Goal: Information Seeking & Learning: Understand process/instructions

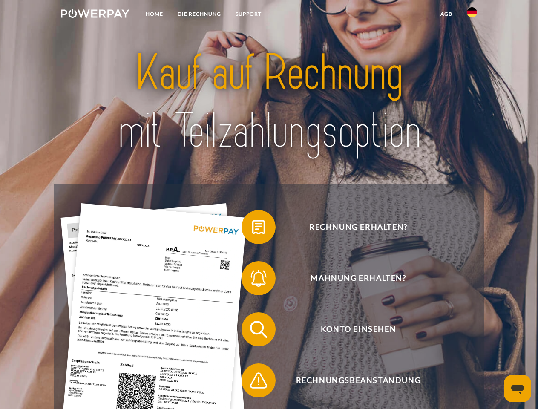
click at [95, 15] on img at bounding box center [95, 13] width 69 height 9
click at [472, 15] on img at bounding box center [472, 12] width 10 height 10
click at [446, 14] on link "agb" at bounding box center [446, 13] width 26 height 15
click at [252, 229] on span at bounding box center [245, 227] width 43 height 43
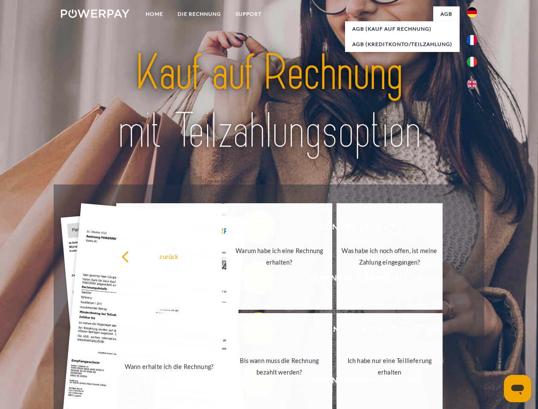
click at [252, 280] on div "zurück Warum habe ich eine Rechnung erhalten? Was habe ich noch offen, ist mein…" at bounding box center [280, 311] width 344 height 220
click at [252, 331] on link "Bis wann muss die Rechnung bezahlt werden?" at bounding box center [279, 366] width 106 height 106
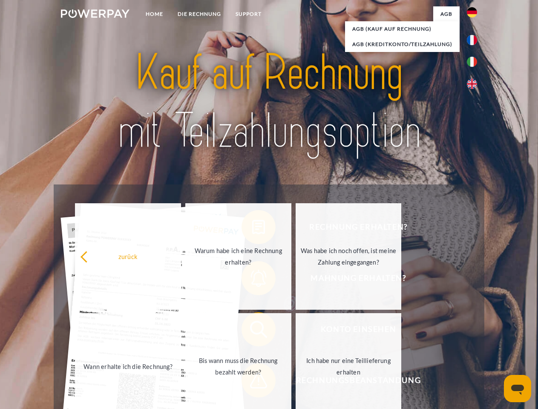
click at [252, 382] on span at bounding box center [245, 380] width 43 height 43
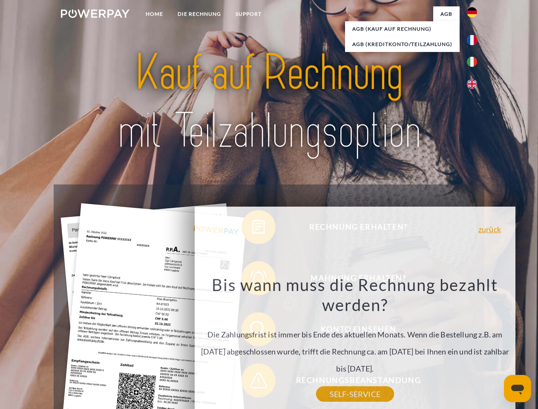
click at [518, 388] on icon "Messaging-Fenster öffnen" at bounding box center [517, 390] width 13 height 10
